Goal: Check status

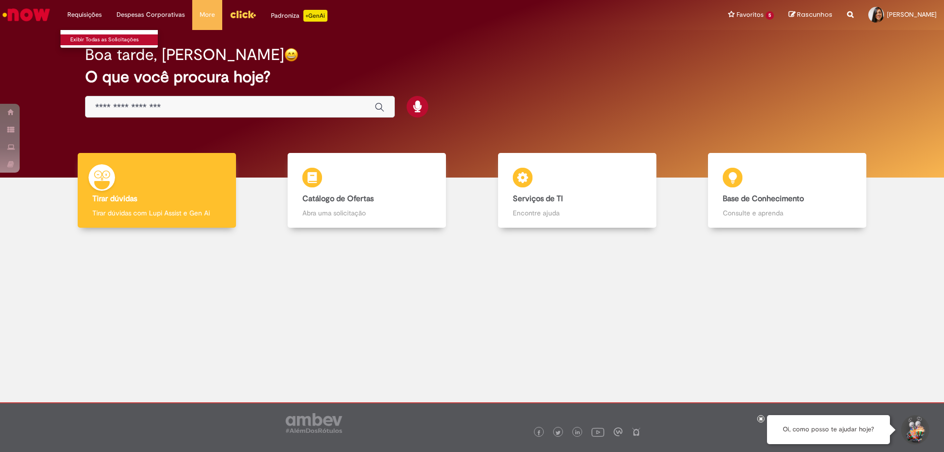
click at [85, 38] on link "Exibir Todas as Solicitações" at bounding box center [114, 39] width 108 height 11
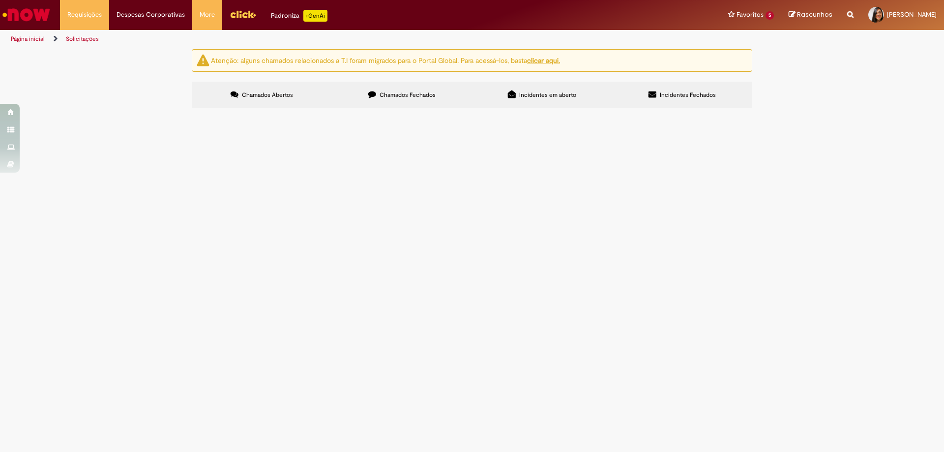
click at [415, 98] on span "Chamados Fechados" at bounding box center [407, 95] width 56 height 8
click at [0, 0] on span "Favor cadastrar conforme anexos" at bounding box center [0, 0] width 0 height 0
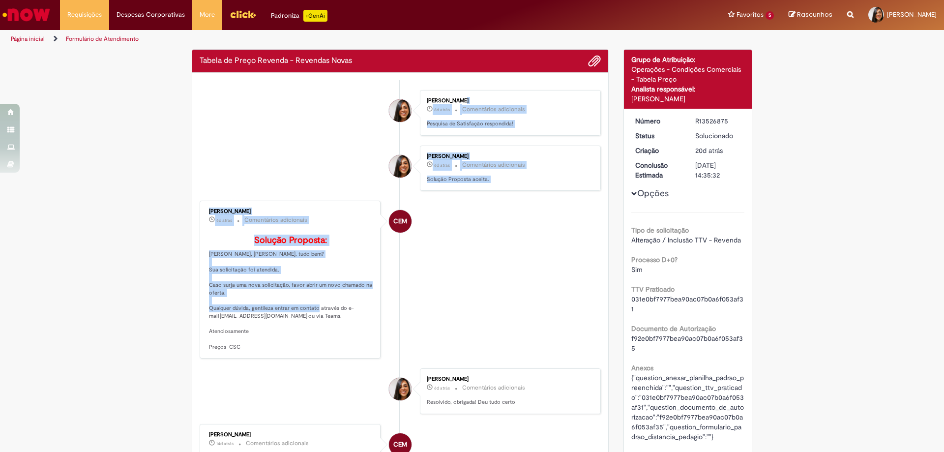
drag, startPoint x: 167, startPoint y: 135, endPoint x: 388, endPoint y: 319, distance: 287.9
click at [478, 283] on li "CEM [PERSON_NAME] 6d atrás 6 dias atrás Comentários adicionais Solução Proposta…" at bounding box center [400, 280] width 401 height 158
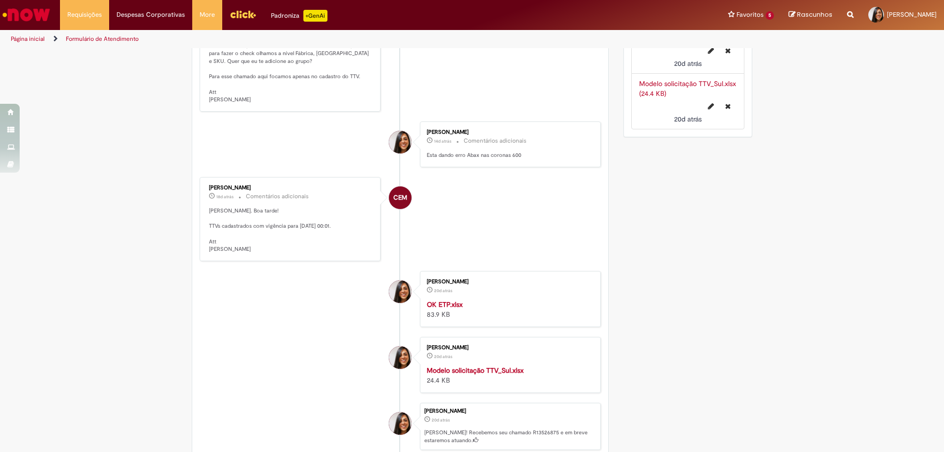
scroll to position [541, 0]
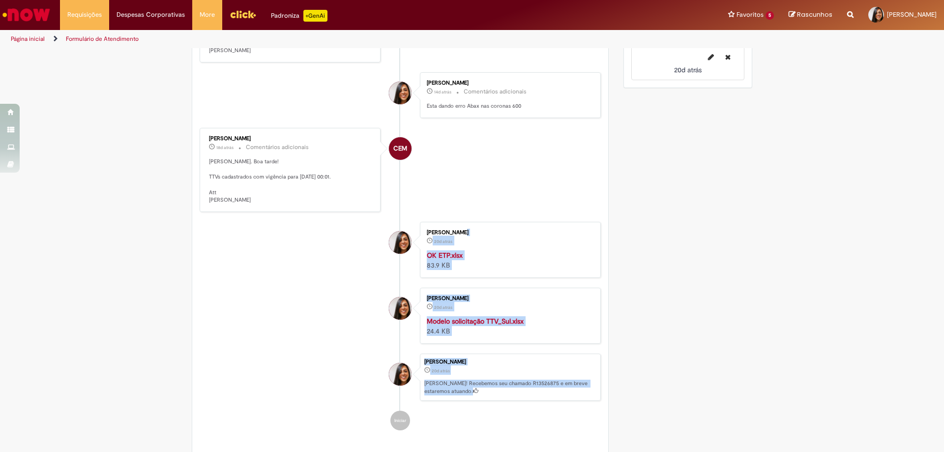
drag, startPoint x: 417, startPoint y: 253, endPoint x: 594, endPoint y: 423, distance: 245.4
click at [594, 423] on ul "[PERSON_NAME] 6d atrás 6 dias atrás Comentários adicionais Pesquisa de Satisfaç…" at bounding box center [400, 18] width 401 height 844
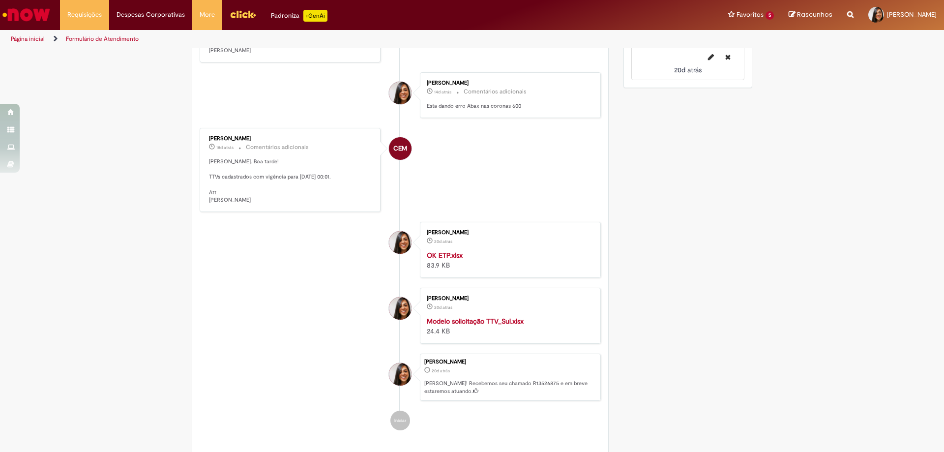
click at [503, 325] on strong "Modelo solicitação TTV_Sul.xlsx" at bounding box center [475, 321] width 97 height 9
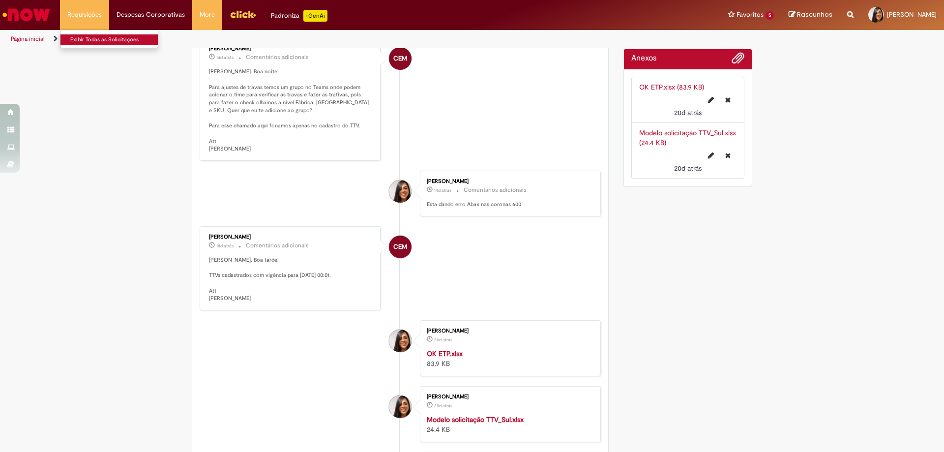
click at [87, 40] on link "Exibir Todas as Solicitações" at bounding box center [114, 39] width 108 height 11
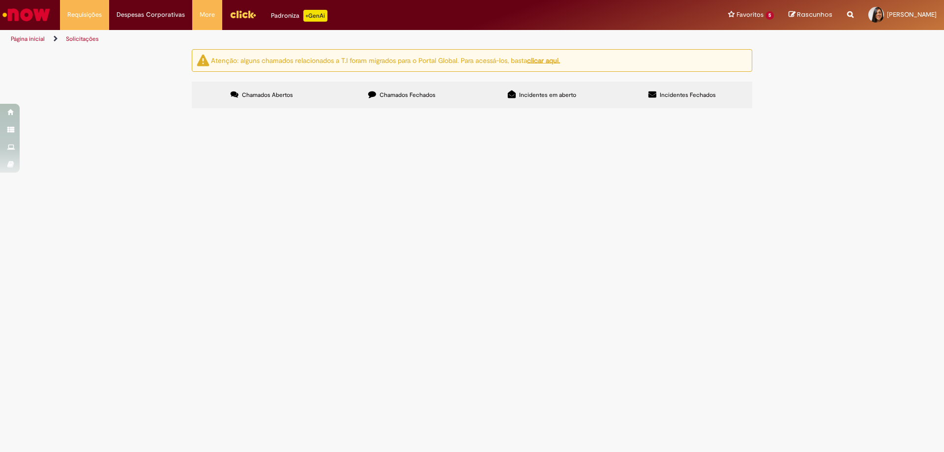
click at [401, 97] on span "Chamados Fechados" at bounding box center [407, 95] width 56 height 8
click at [0, 0] on span "Favor cadastrar conforme anexos" at bounding box center [0, 0] width 0 height 0
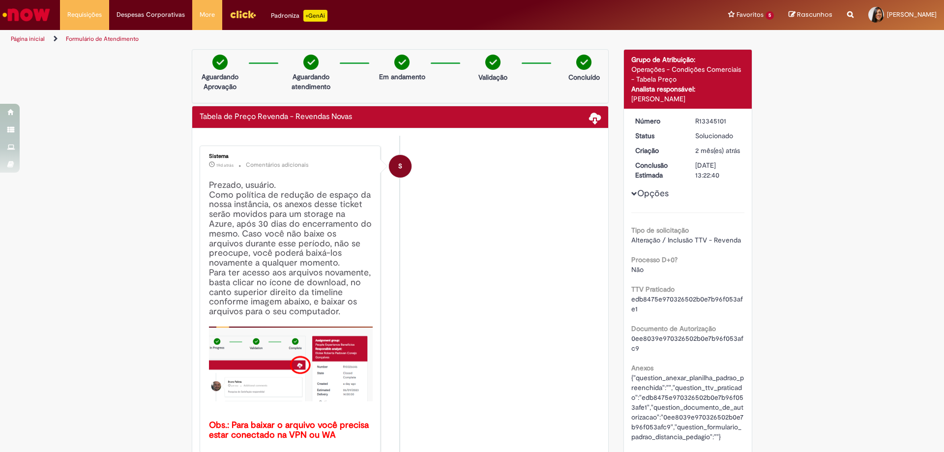
click at [499, 298] on li "S Sistema 19d atrás 19 dias atrás Comentários adicionais Prezado, usuário. Como…" at bounding box center [400, 298] width 401 height 307
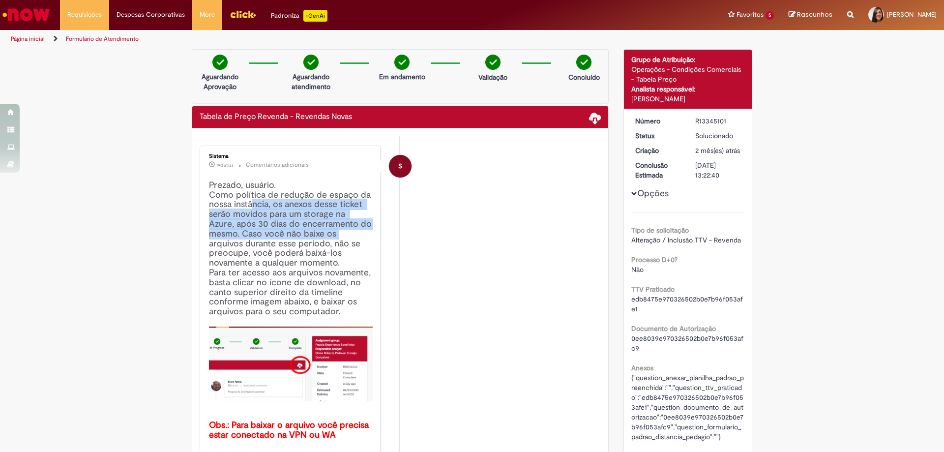
drag, startPoint x: 252, startPoint y: 201, endPoint x: 335, endPoint y: 258, distance: 100.6
click at [336, 249] on h4 "Prezado, usuário. Como política de redução de espaço da nossa instância, os ane…" at bounding box center [291, 309] width 164 height 259
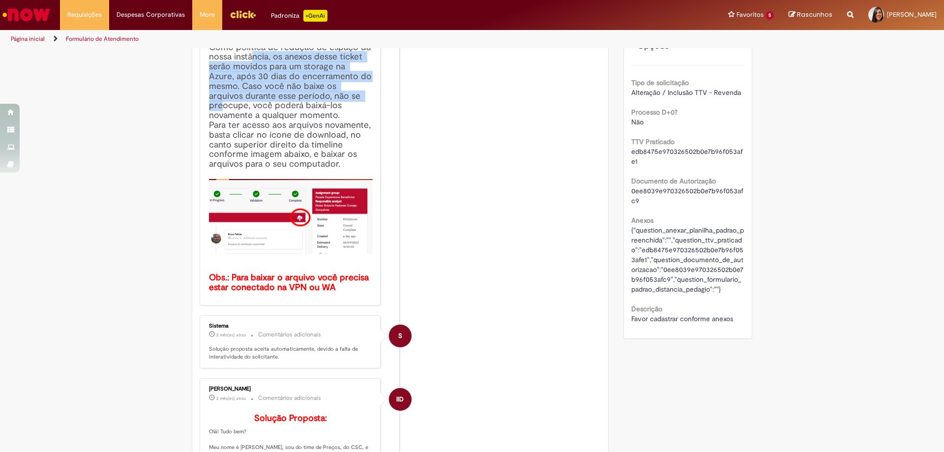
scroll to position [246, 0]
